Goal: Entertainment & Leisure: Browse casually

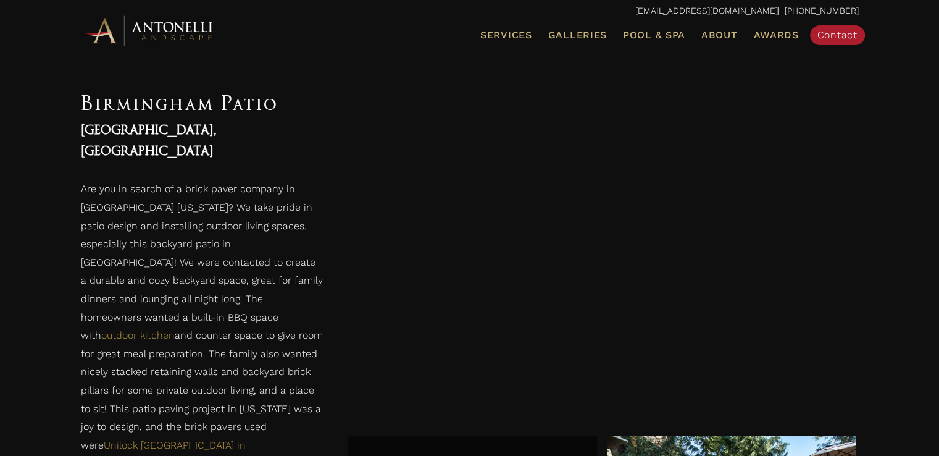
scroll to position [801, 0]
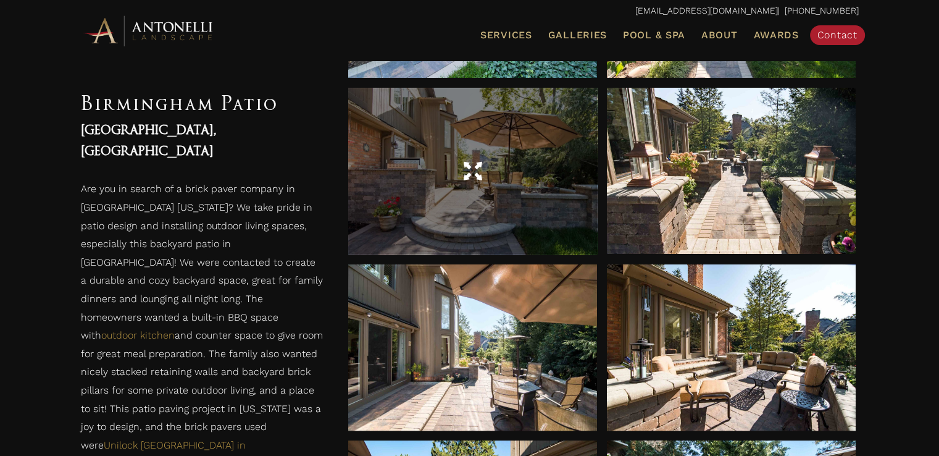
click at [497, 228] on div at bounding box center [472, 171] width 249 height 166
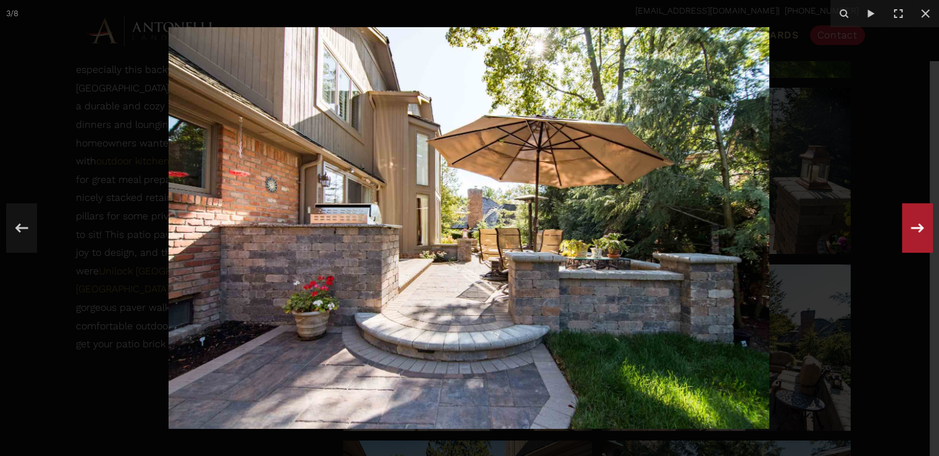
click at [912, 225] on icon at bounding box center [918, 228] width 22 height 41
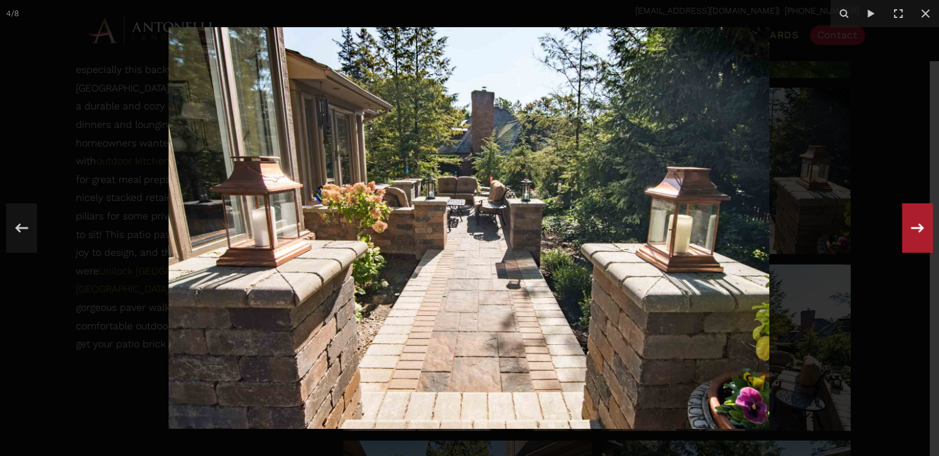
click at [912, 225] on icon at bounding box center [918, 228] width 22 height 41
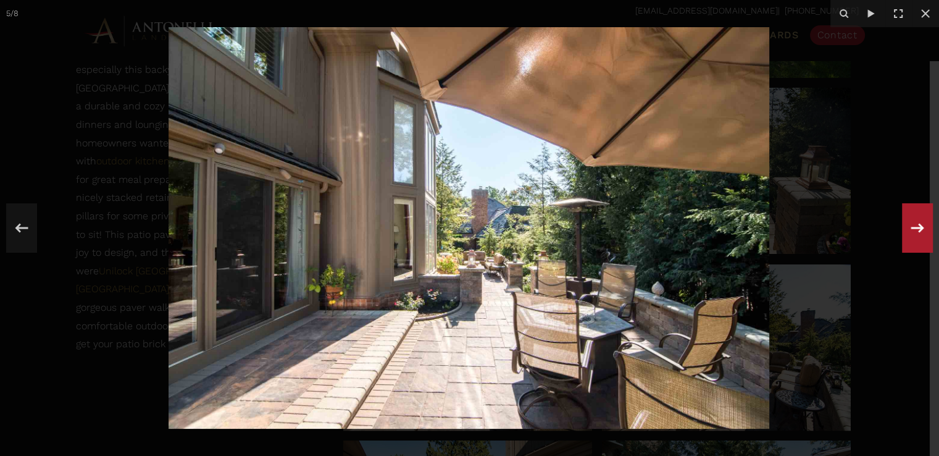
click at [912, 225] on icon at bounding box center [918, 228] width 22 height 41
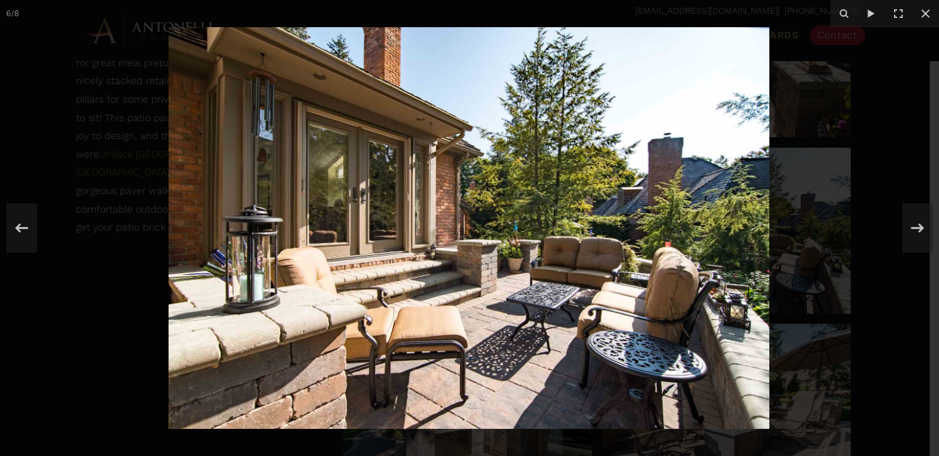
scroll to position [925, 0]
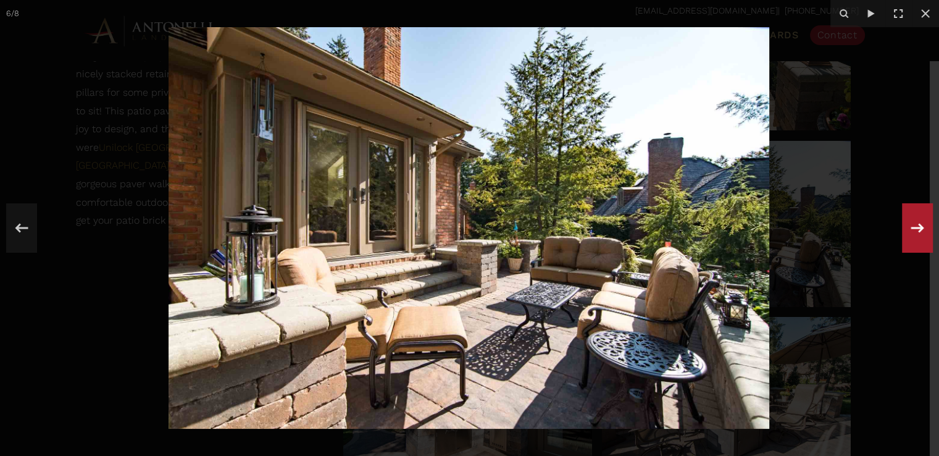
click at [911, 232] on icon at bounding box center [918, 228] width 22 height 41
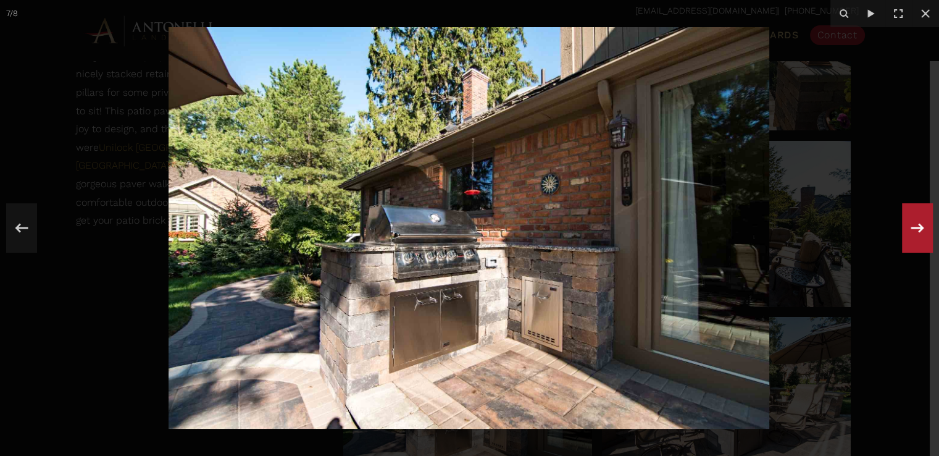
click at [911, 232] on div "7 / 8" at bounding box center [469, 228] width 939 height 456
click at [911, 232] on icon at bounding box center [918, 228] width 22 height 41
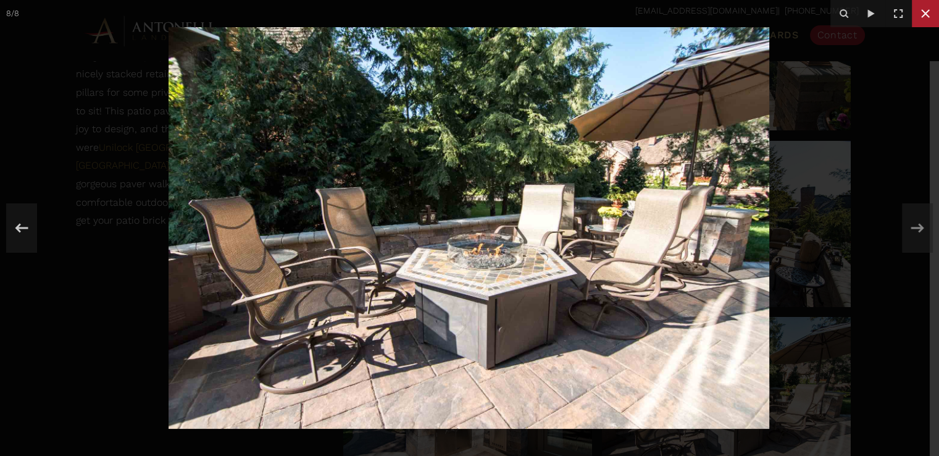
click at [933, 15] on icon at bounding box center [925, 13] width 15 height 15
